Goal: Task Accomplishment & Management: Complete application form

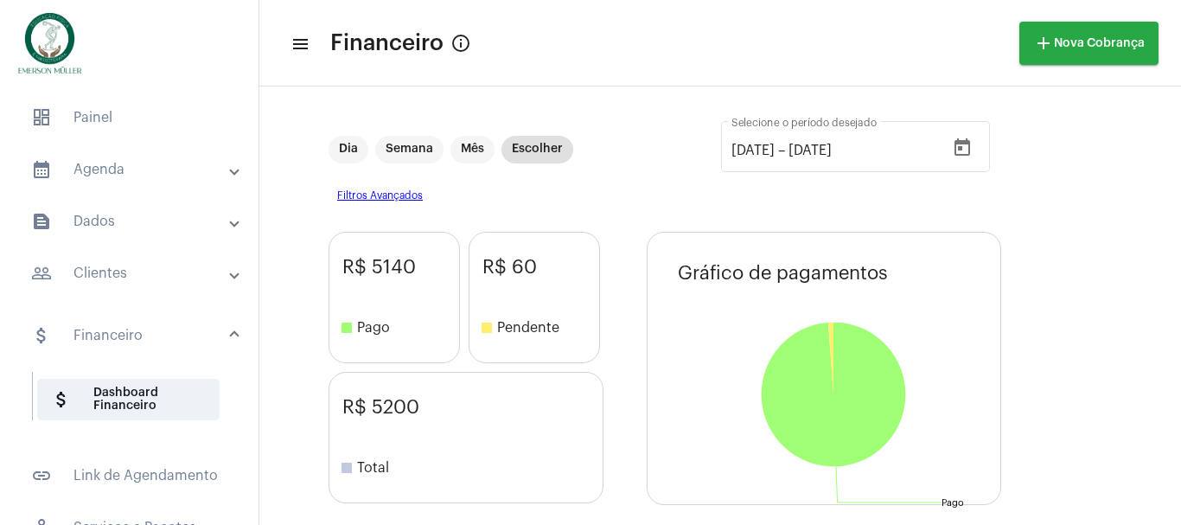
click at [85, 168] on mat-panel-title "calendar_month_outlined Agenda" at bounding box center [131, 169] width 200 height 21
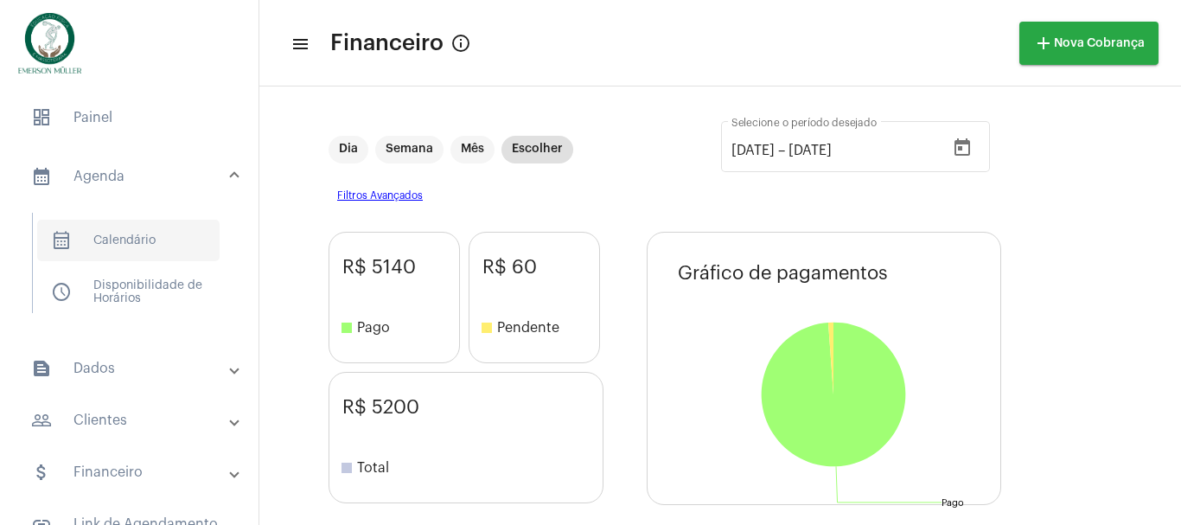
click at [96, 239] on span "calendar_month_outlined Calendário" at bounding box center [128, 240] width 182 height 41
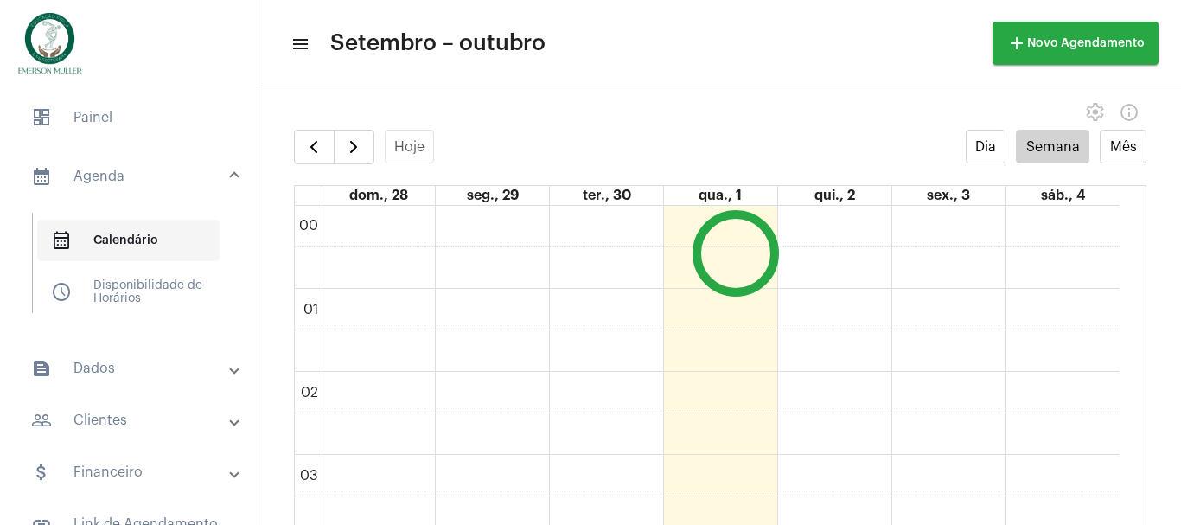
scroll to position [499, 0]
click at [1076, 140] on div "Dia Semana Mês" at bounding box center [1055, 147] width 181 height 34
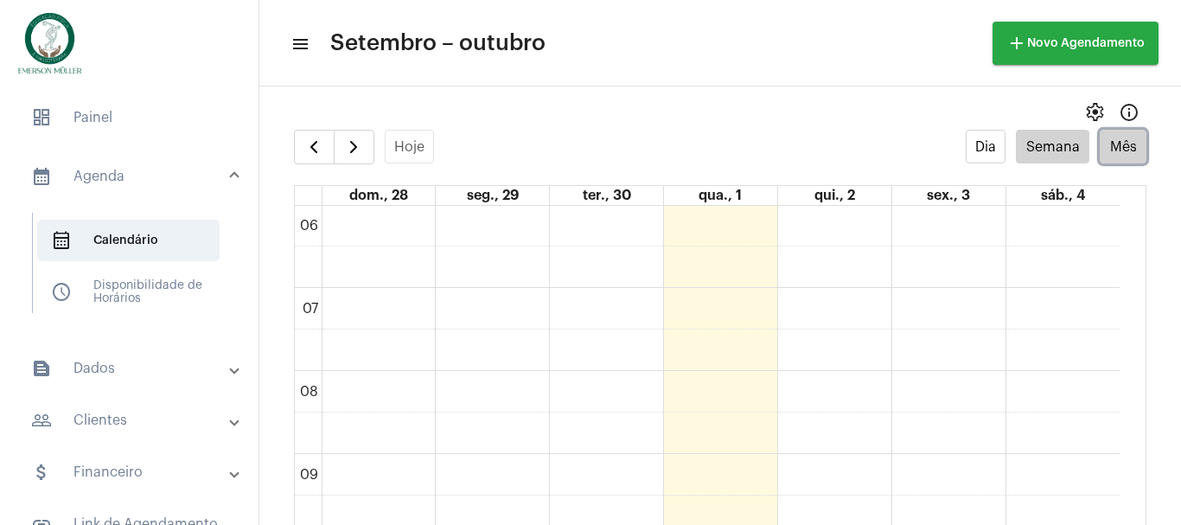
drag, startPoint x: 1128, startPoint y: 131, endPoint x: 1123, endPoint y: 140, distance: 10.1
click at [1127, 131] on button "Mês" at bounding box center [1122, 147] width 47 height 34
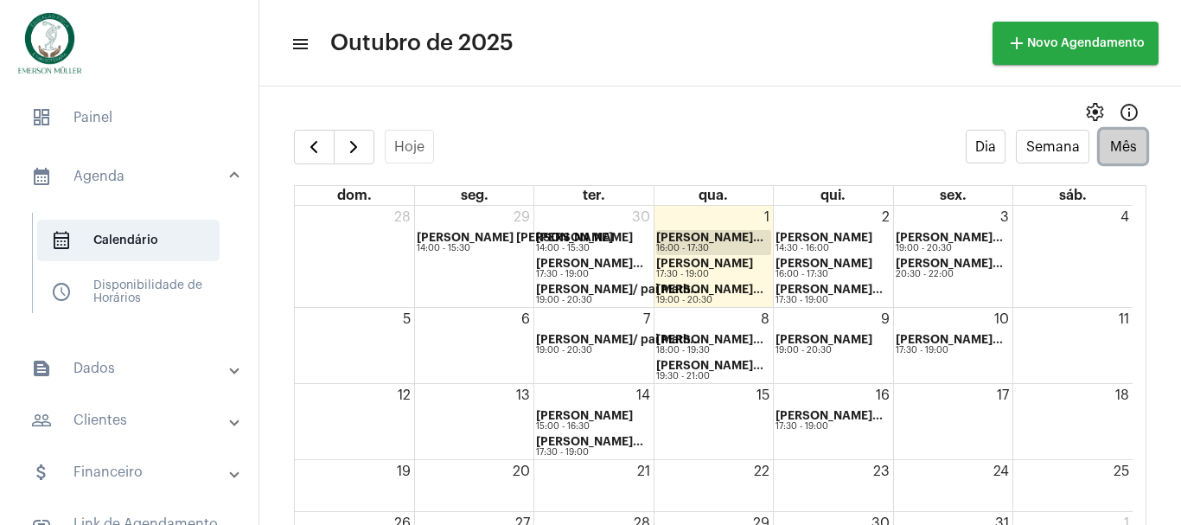
click at [693, 232] on strong "[PERSON_NAME]..." at bounding box center [709, 237] width 107 height 11
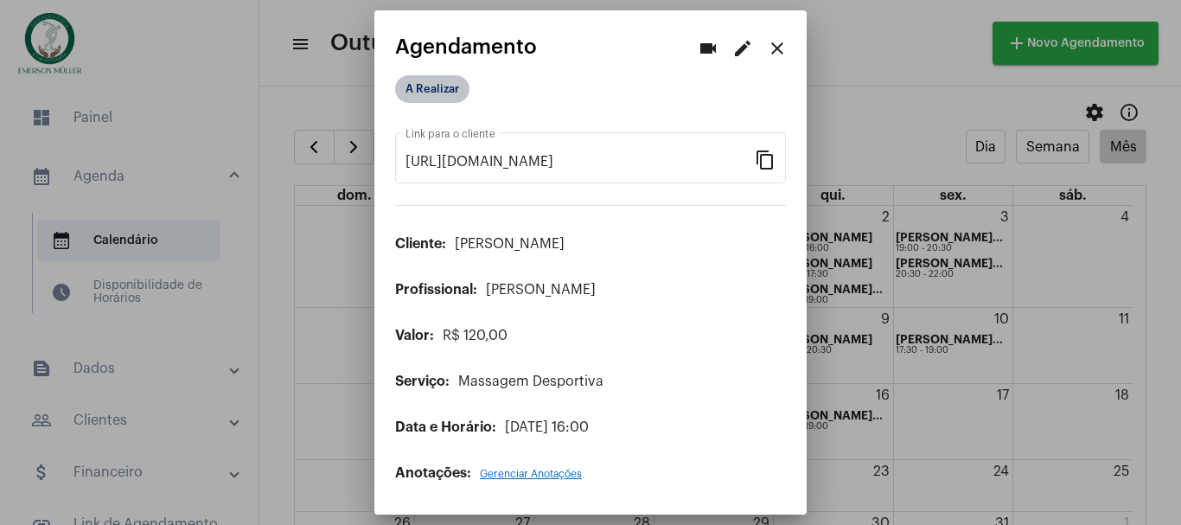
click at [429, 82] on mat-chip "A Realizar" at bounding box center [432, 89] width 74 height 28
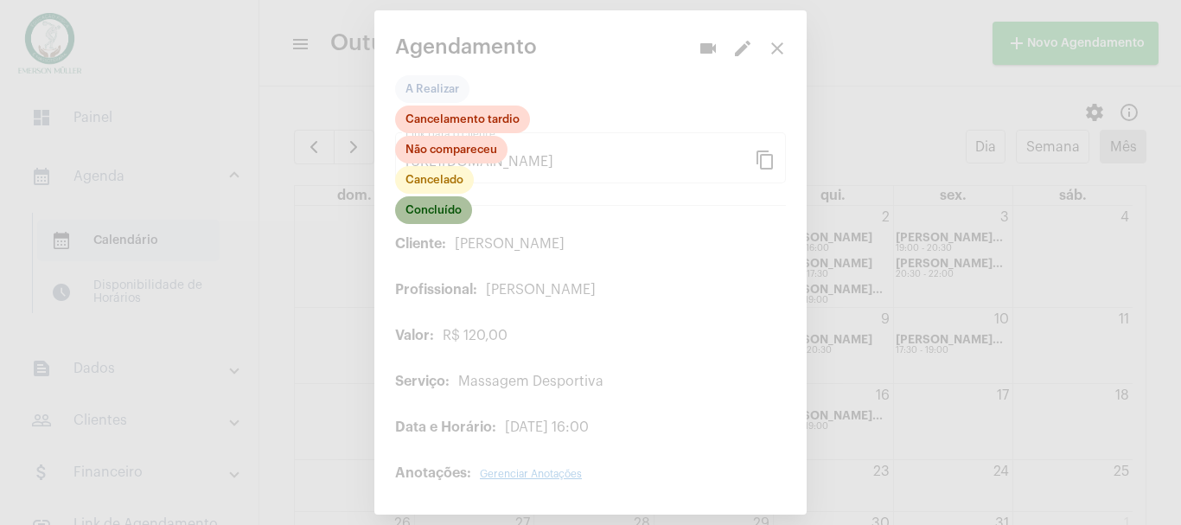
click at [435, 206] on mat-chip "Concluído" at bounding box center [433, 210] width 77 height 28
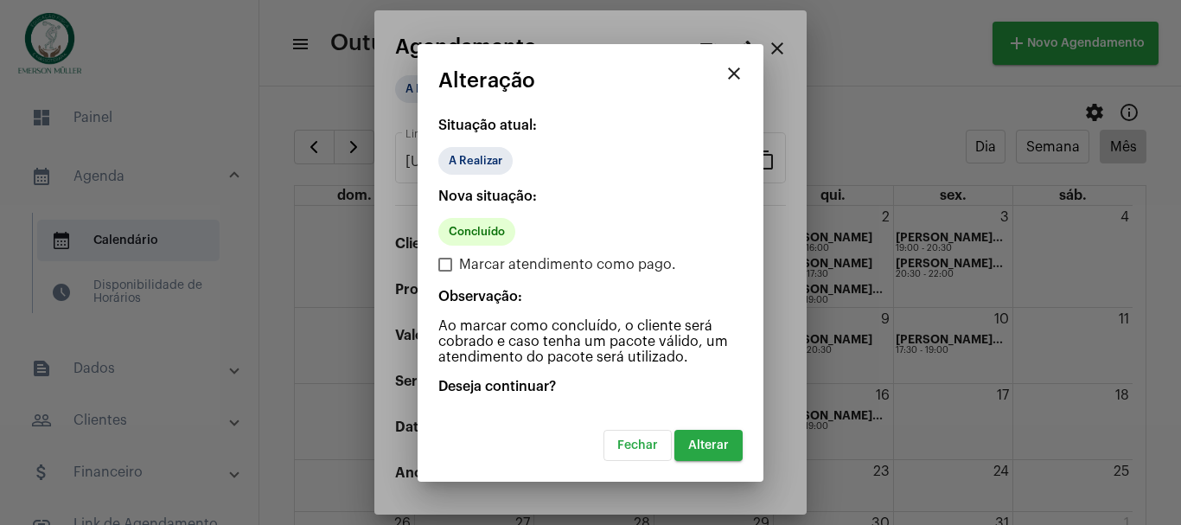
click at [699, 448] on span "Alterar" at bounding box center [708, 445] width 41 height 12
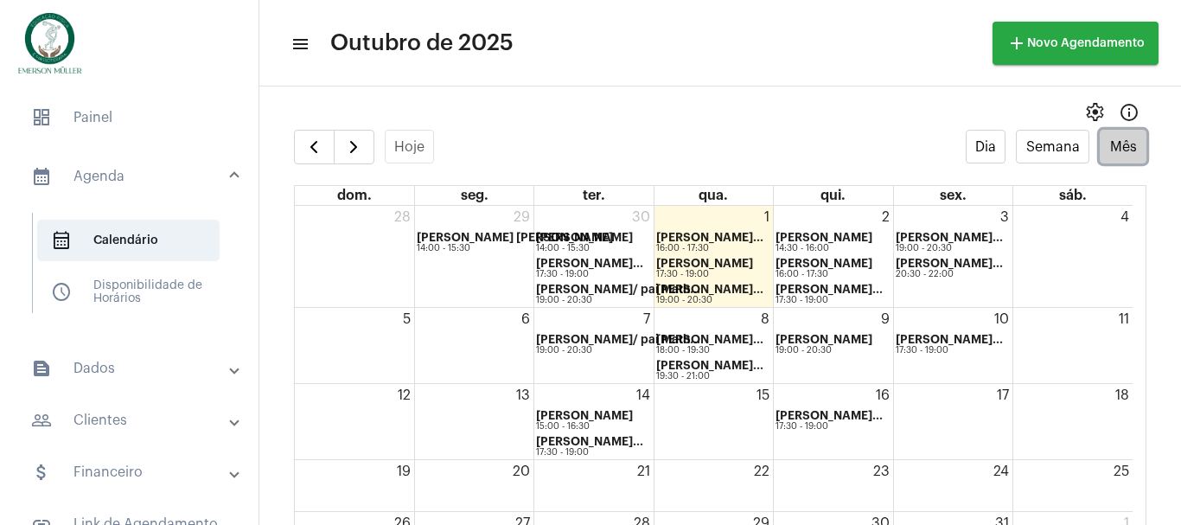
click at [734, 417] on div "15" at bounding box center [713, 421] width 118 height 75
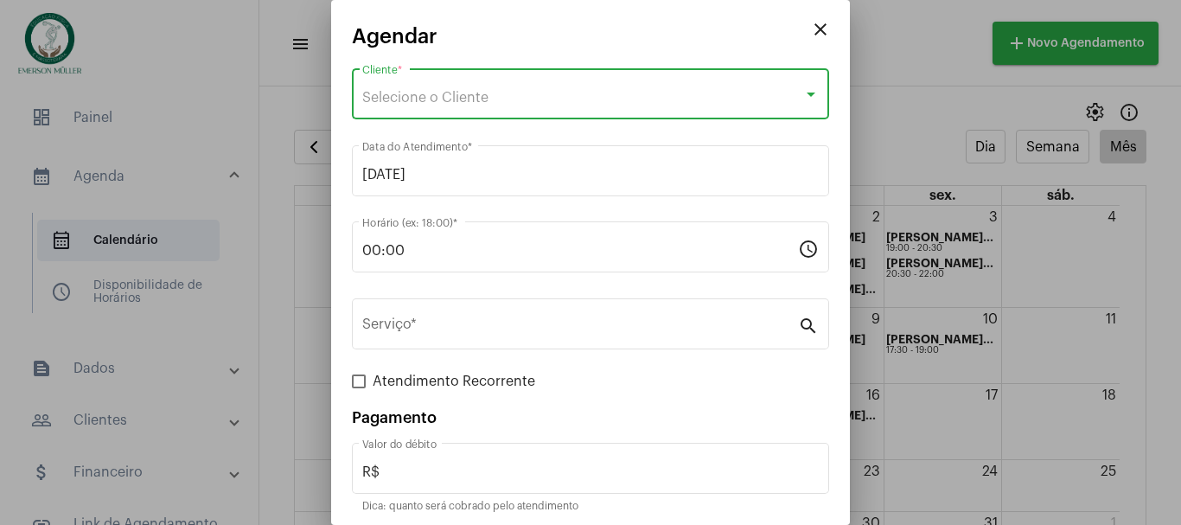
click at [400, 101] on span "Selecione o Cliente" at bounding box center [425, 98] width 126 height 14
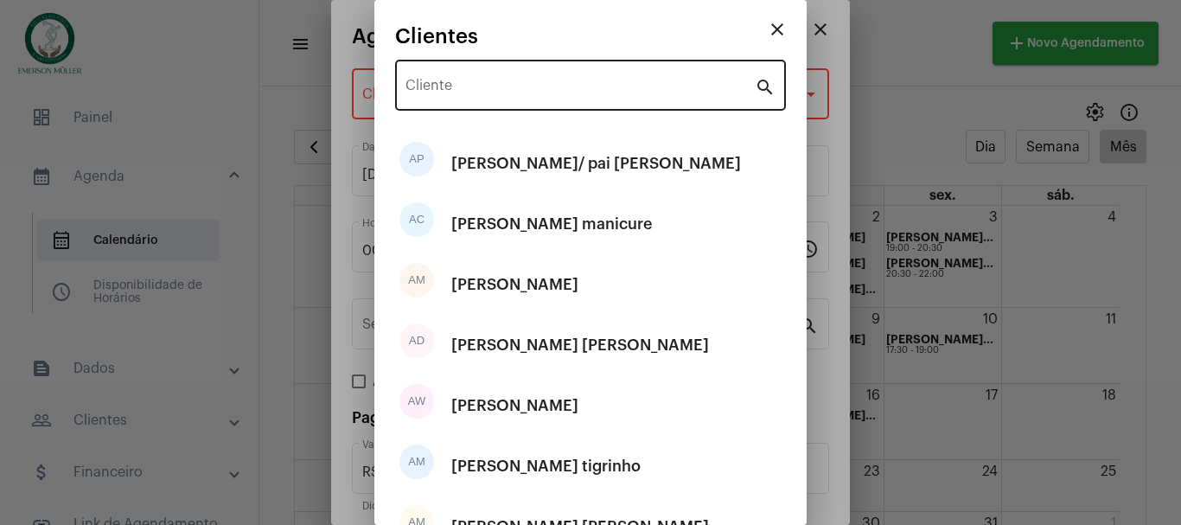
drag, startPoint x: 431, startPoint y: 99, endPoint x: 418, endPoint y: 110, distance: 17.2
click at [430, 99] on div "Cliente" at bounding box center [579, 83] width 349 height 54
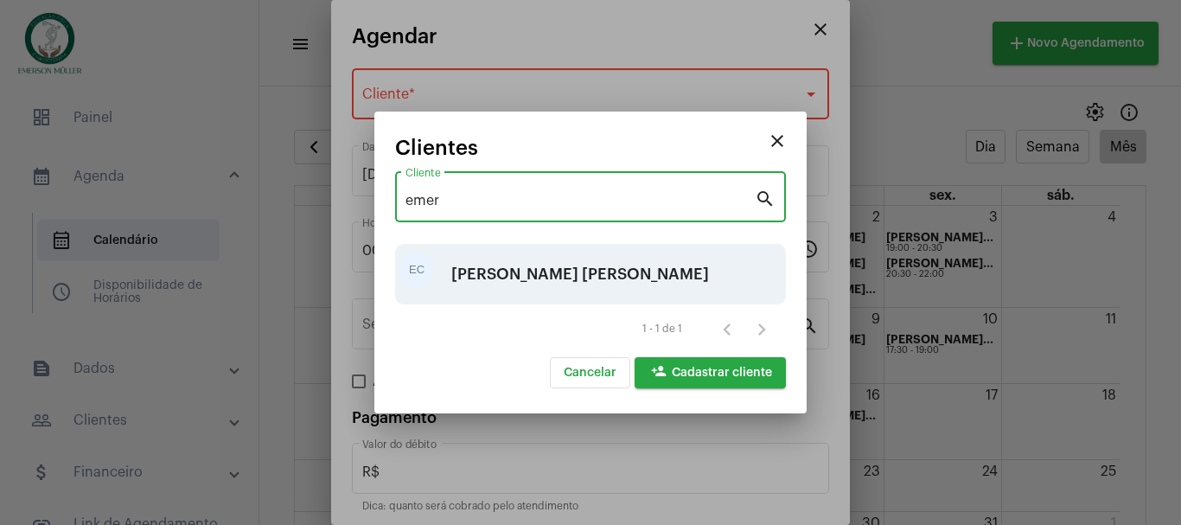
type input "emer"
drag, startPoint x: 584, startPoint y: 265, endPoint x: 589, endPoint y: 258, distance: 9.3
click at [589, 258] on div "[PERSON_NAME] [PERSON_NAME]" at bounding box center [580, 274] width 258 height 52
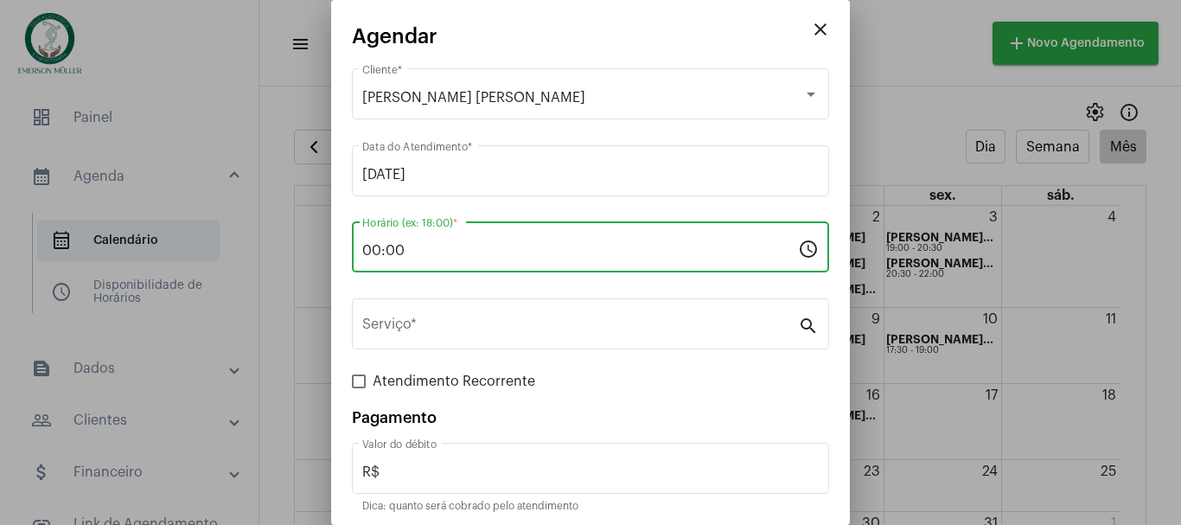
click at [421, 245] on input "00:00" at bounding box center [580, 251] width 436 height 16
type input "0"
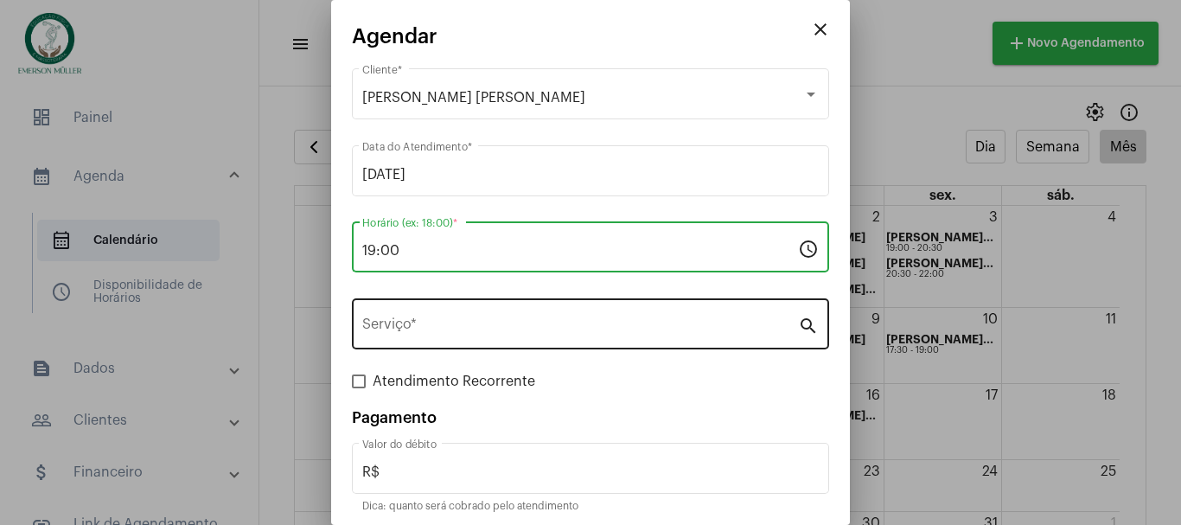
type input "19:00"
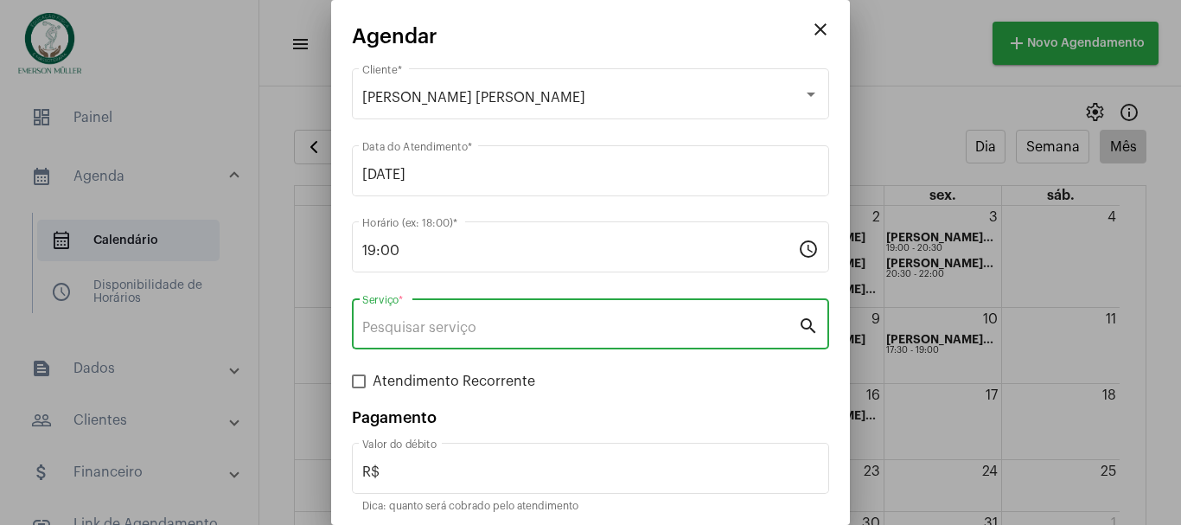
click at [404, 322] on input "Serviço *" at bounding box center [580, 328] width 436 height 16
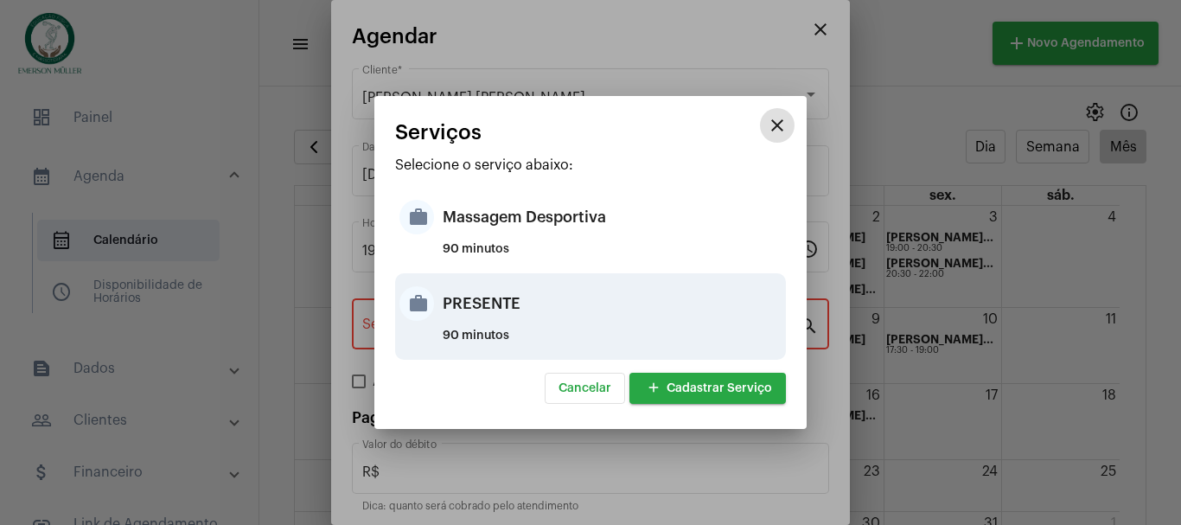
click at [422, 306] on mat-icon "work" at bounding box center [416, 303] width 35 height 35
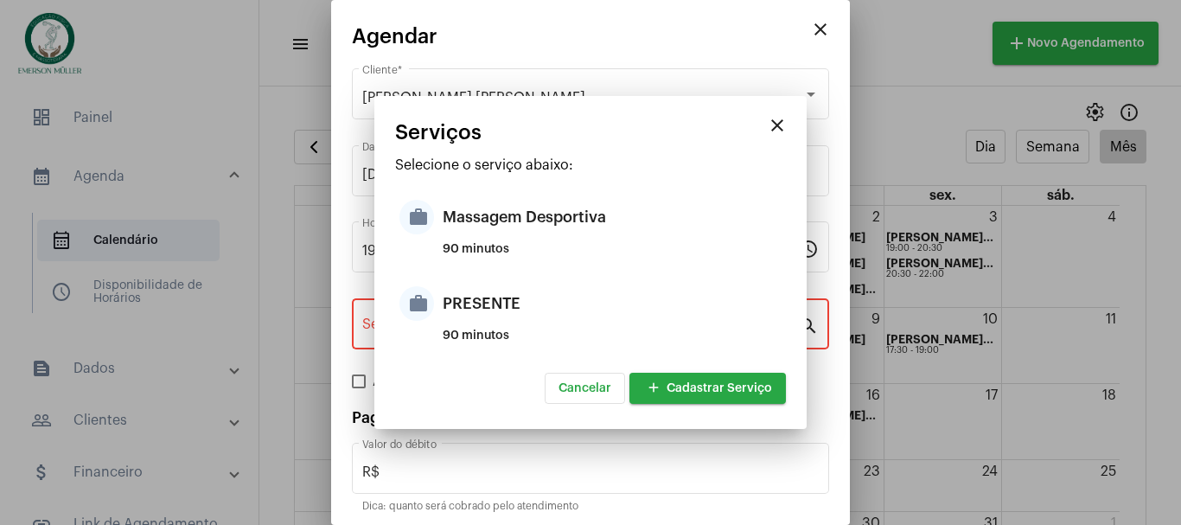
type input "PRESENTE"
type input "R$ 0"
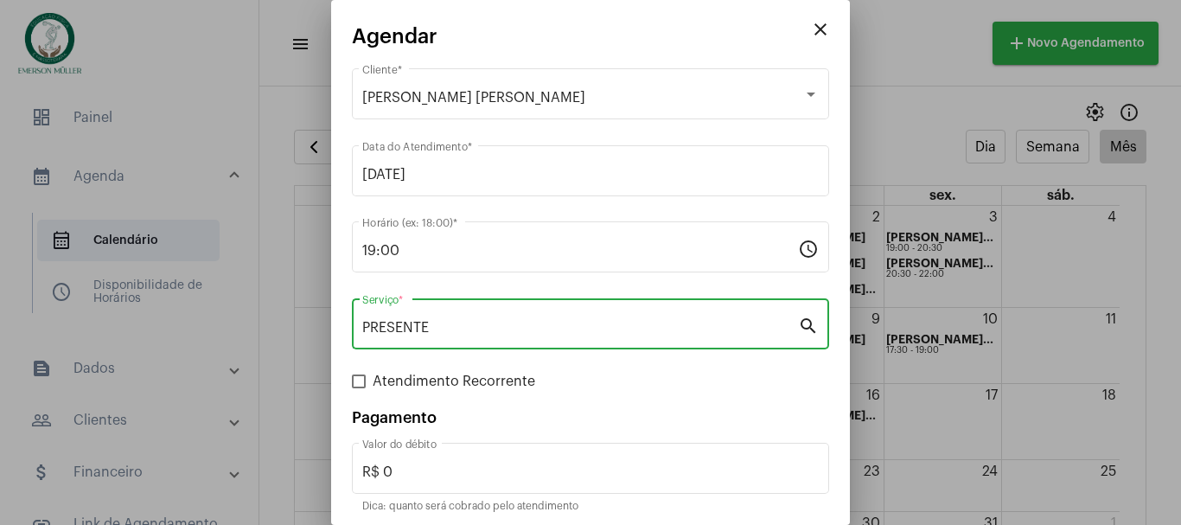
scroll to position [65, 0]
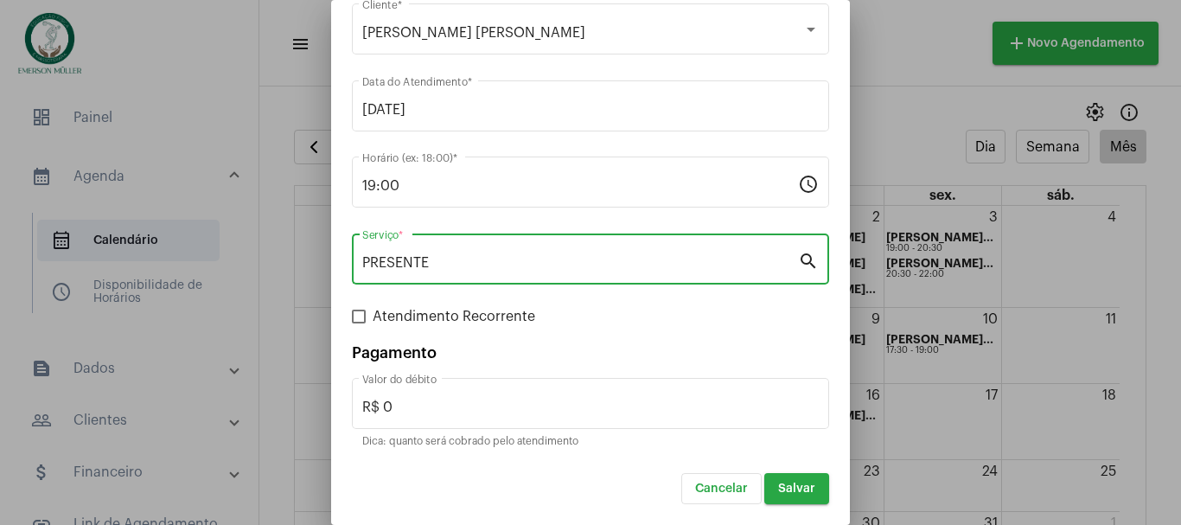
click at [783, 489] on span "Salvar" at bounding box center [796, 488] width 37 height 12
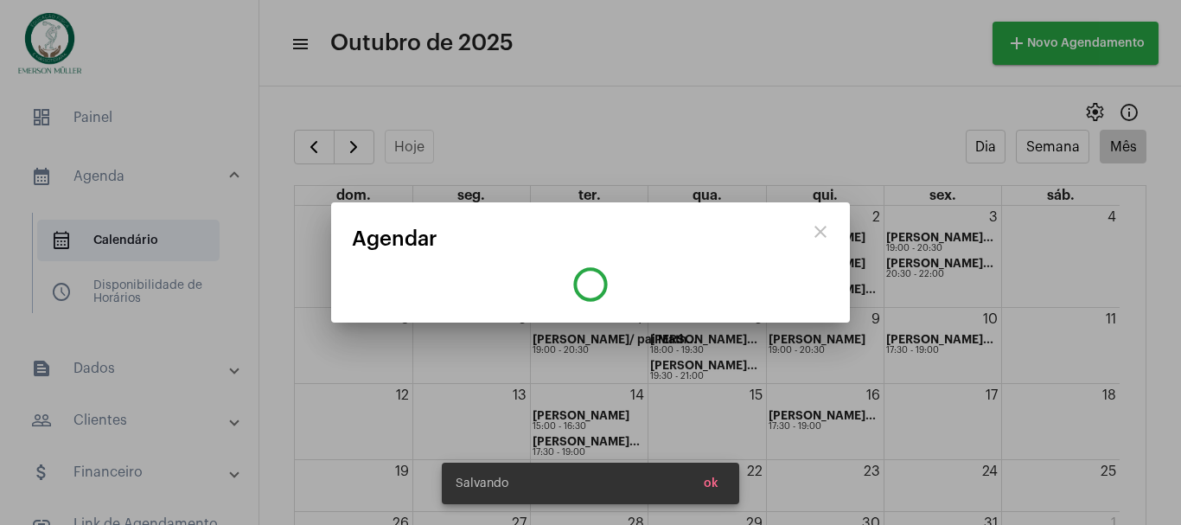
scroll to position [0, 0]
